Goal: Information Seeking & Learning: Learn about a topic

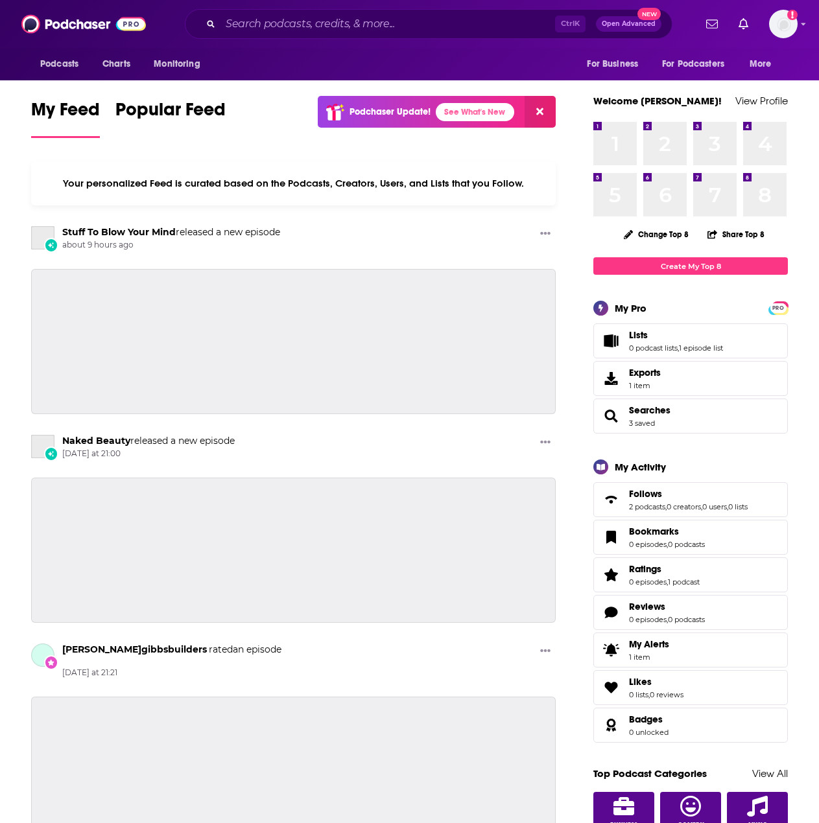
click at [346, 13] on div "Ctrl K Open Advanced New" at bounding box center [429, 24] width 488 height 30
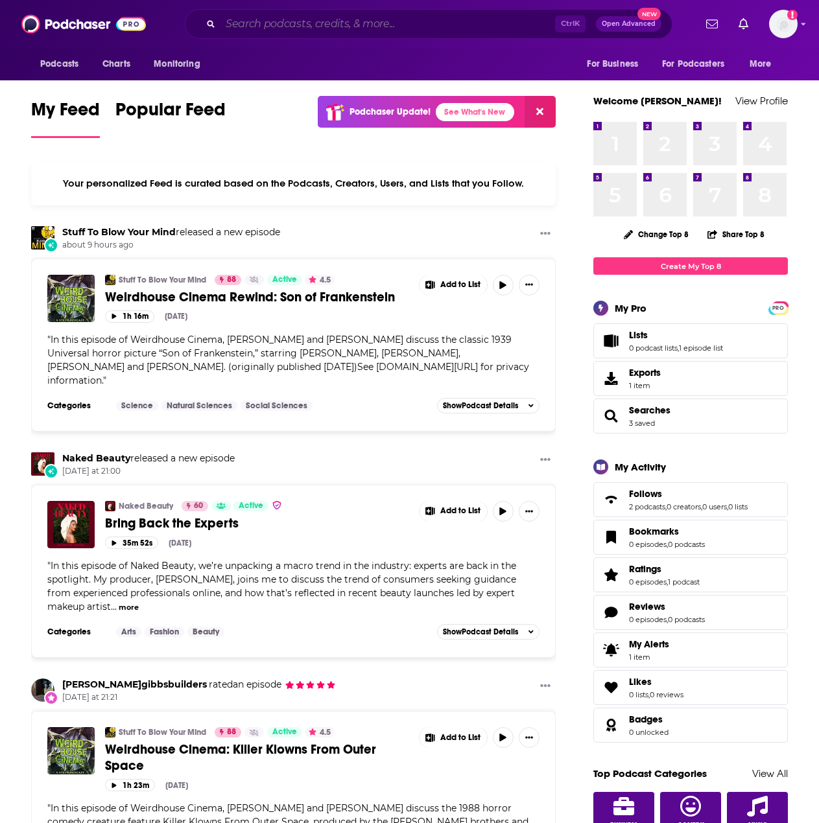
click at [347, 25] on input "Search podcasts, credits, & more..." at bounding box center [387, 24] width 335 height 21
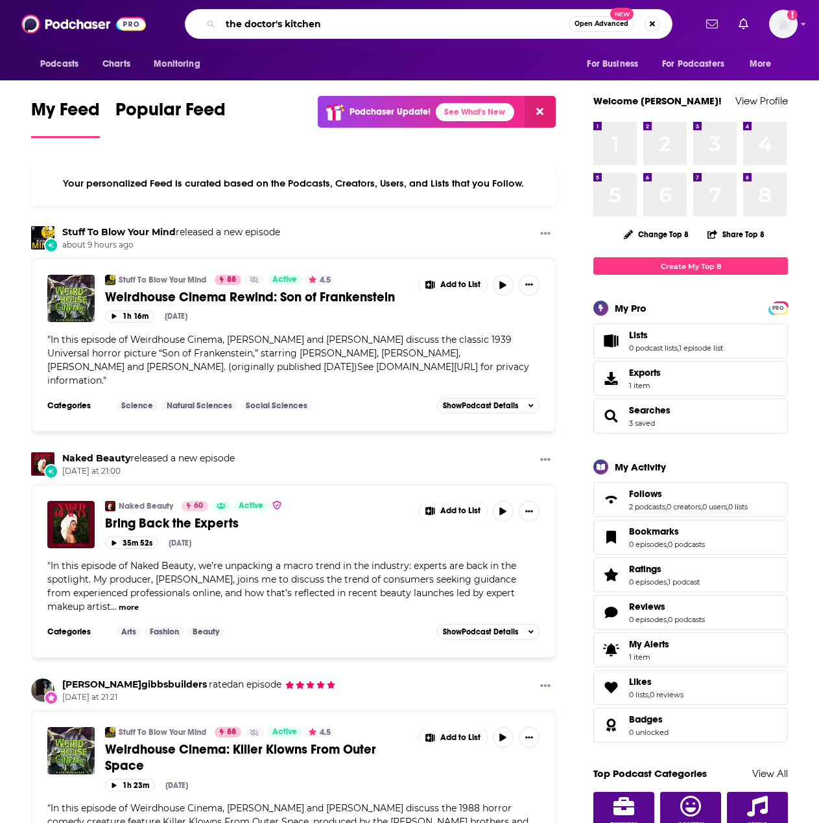
type input "the doctor's kitchen"
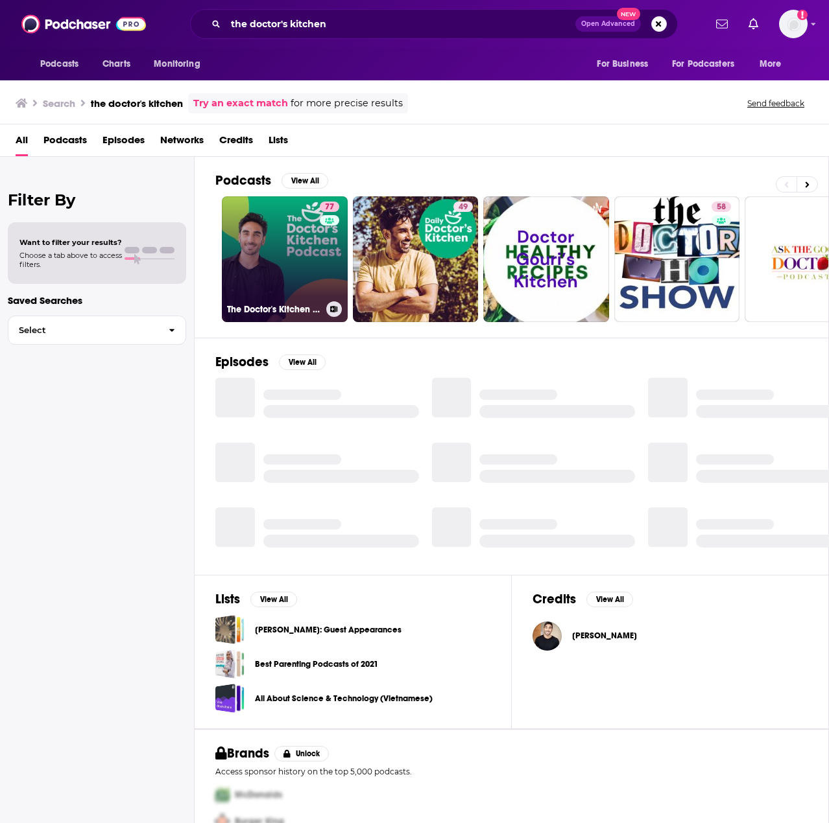
click at [269, 231] on link "77 The Doctor's Kitchen Podcast" at bounding box center [285, 259] width 126 height 126
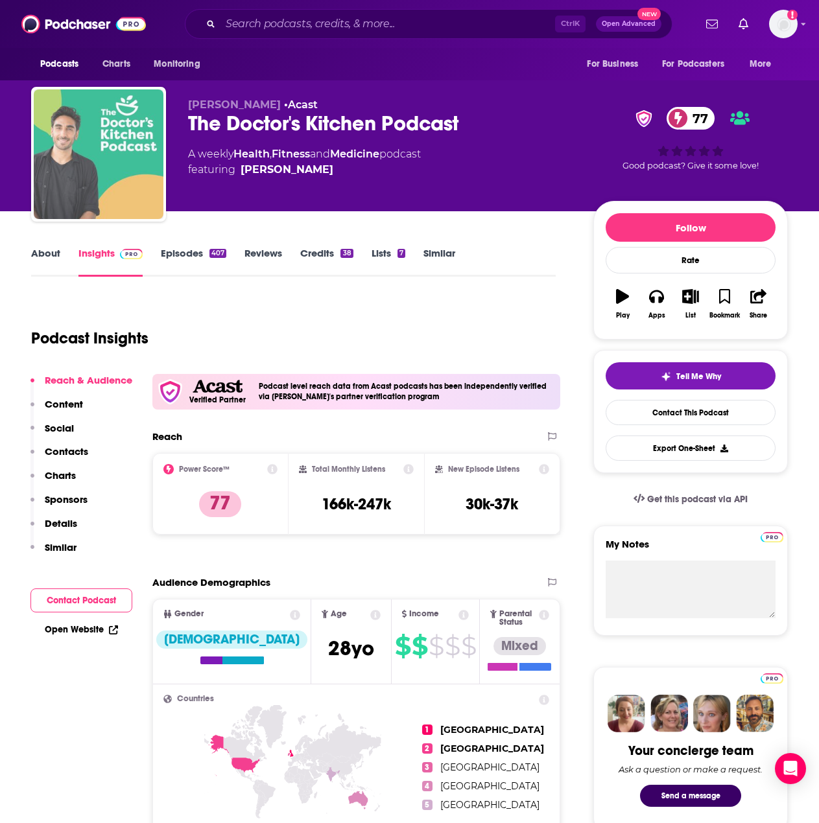
click at [70, 126] on img "The Doctor's Kitchen Podcast" at bounding box center [99, 154] width 130 height 130
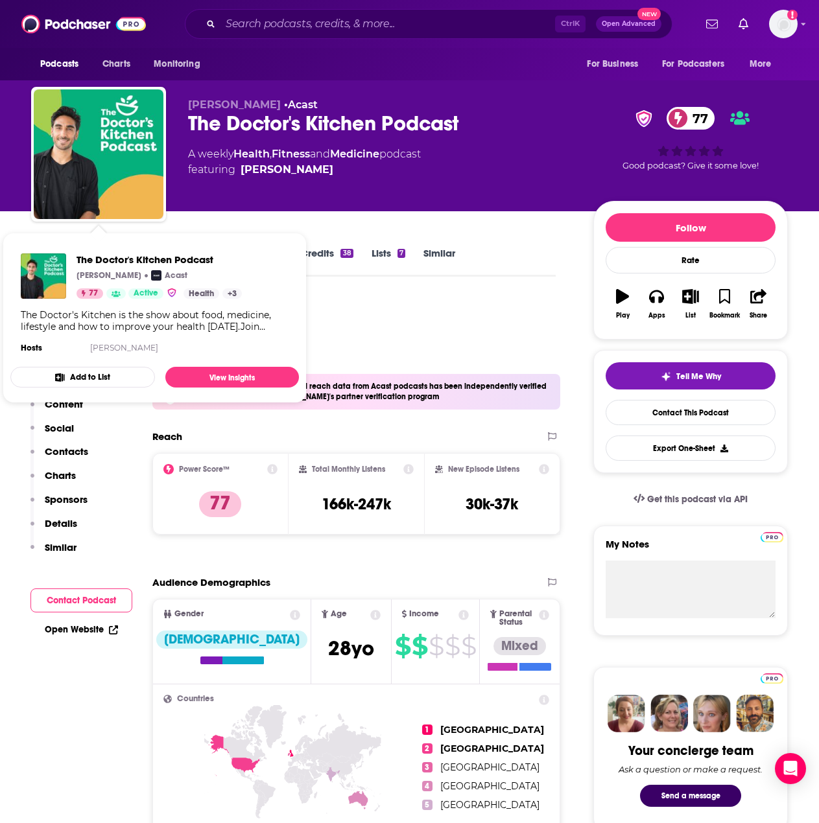
click at [440, 331] on div "Podcast Insights" at bounding box center [288, 331] width 514 height 66
